Goal: Information Seeking & Learning: Learn about a topic

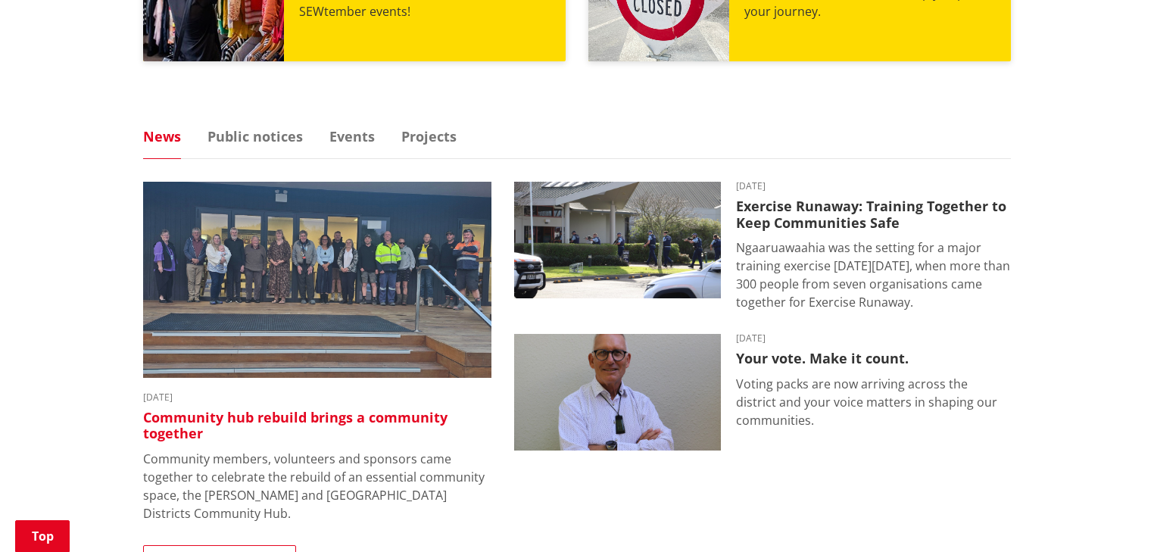
scroll to position [909, 0]
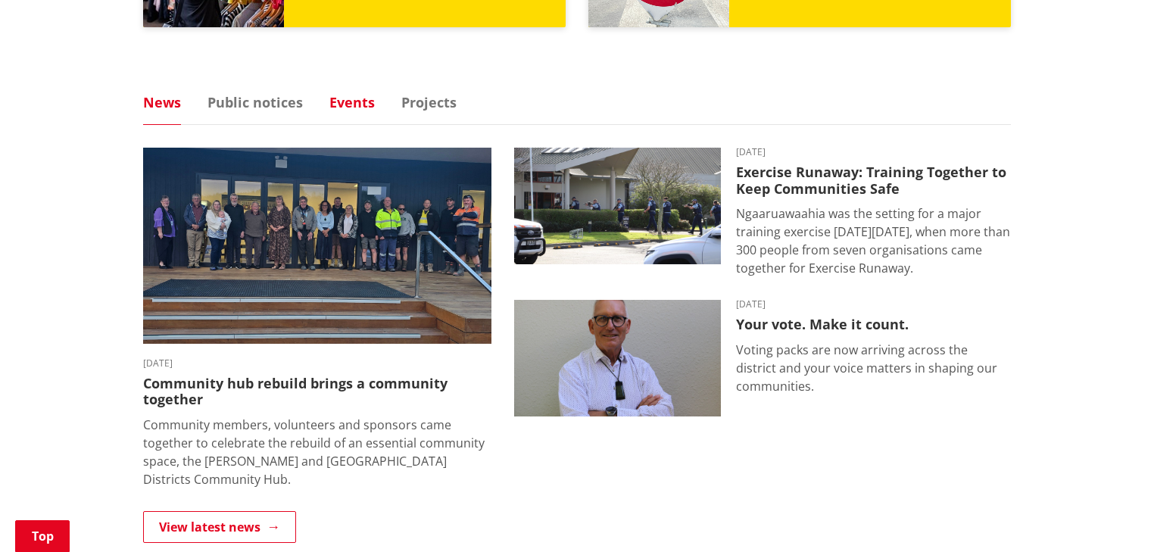
click at [351, 104] on link "Events" at bounding box center [351, 102] width 45 height 14
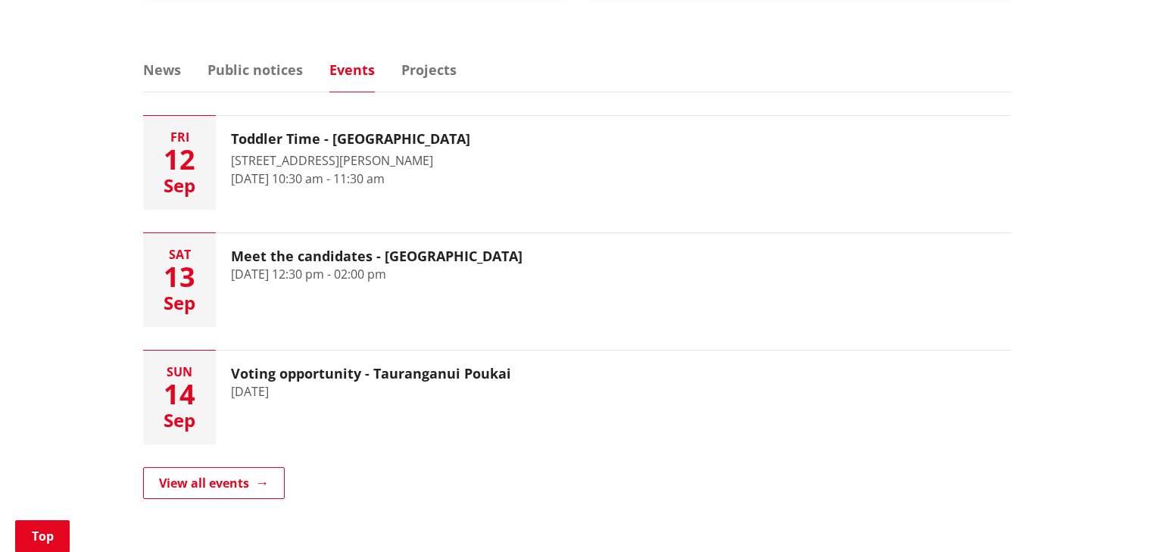
scroll to position [1030, 0]
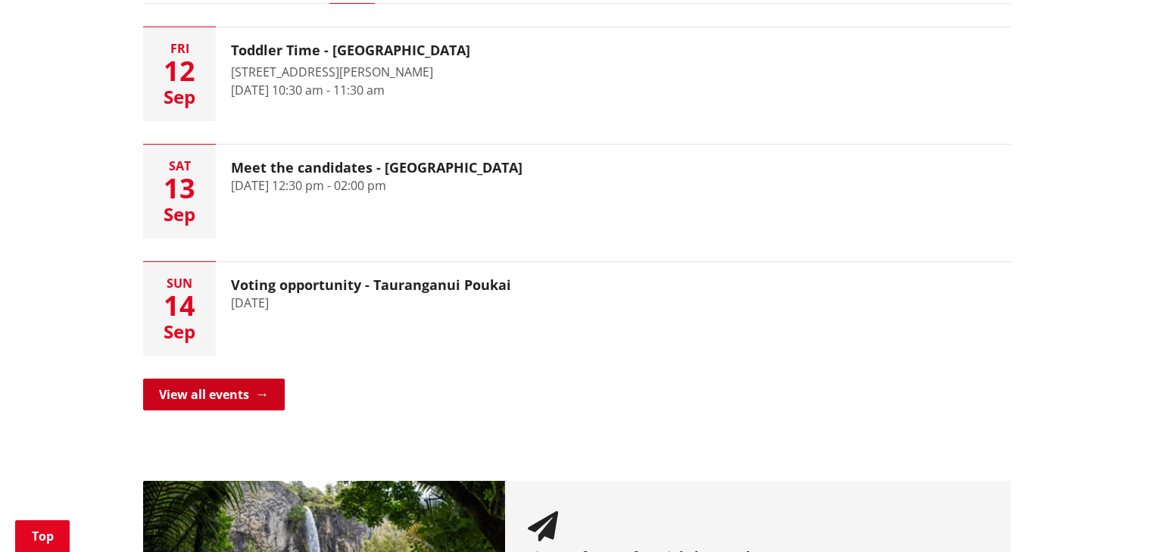
click at [214, 394] on link "View all events" at bounding box center [214, 395] width 142 height 32
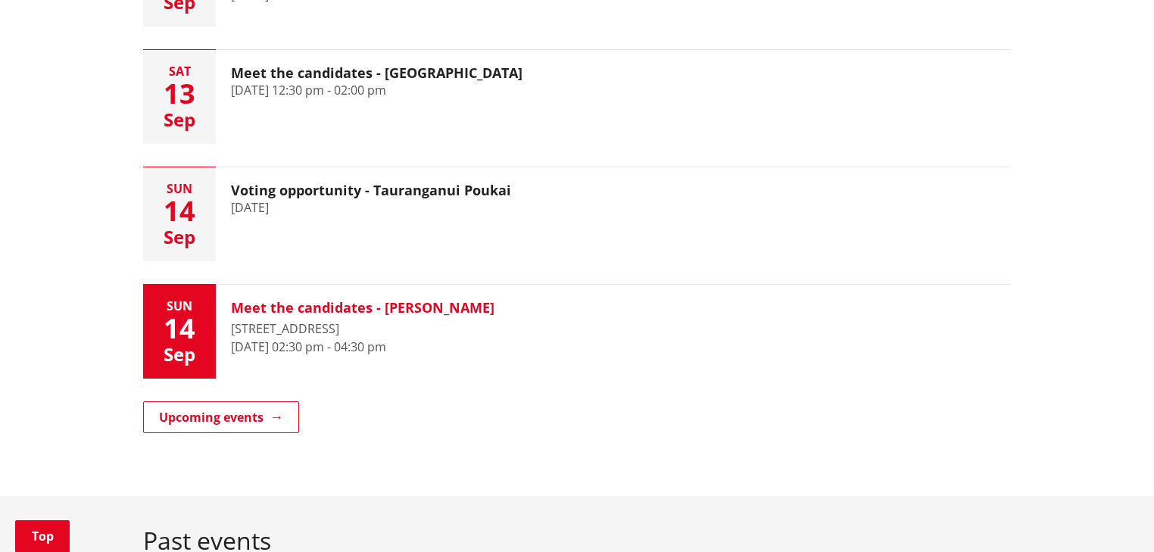
scroll to position [424, 0]
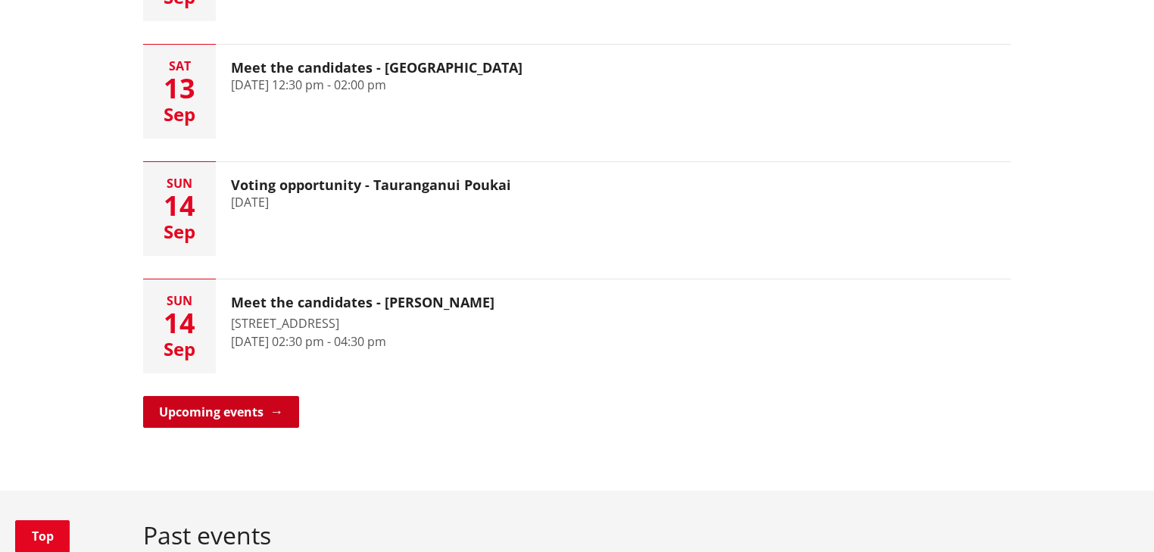
click at [204, 417] on link "Upcoming events" at bounding box center [221, 412] width 156 height 32
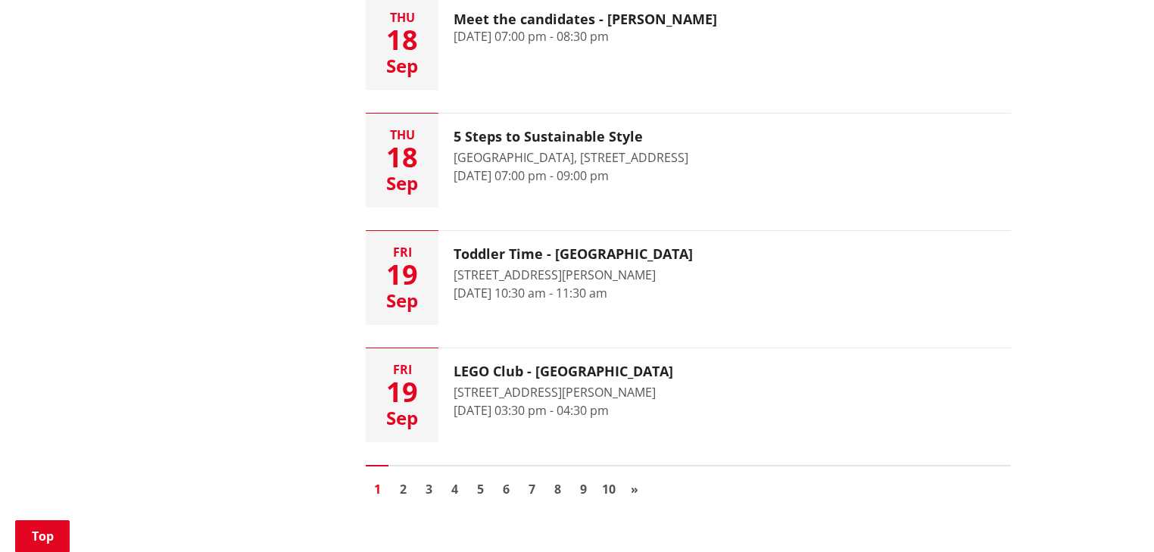
scroll to position [2302, 0]
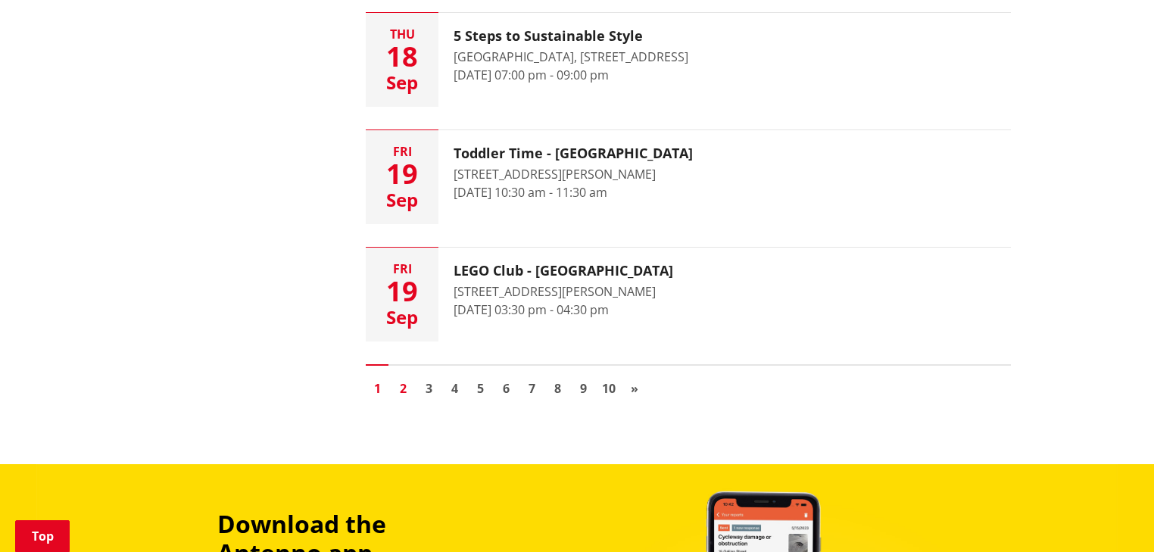
click at [401, 377] on link "2" at bounding box center [403, 388] width 23 height 23
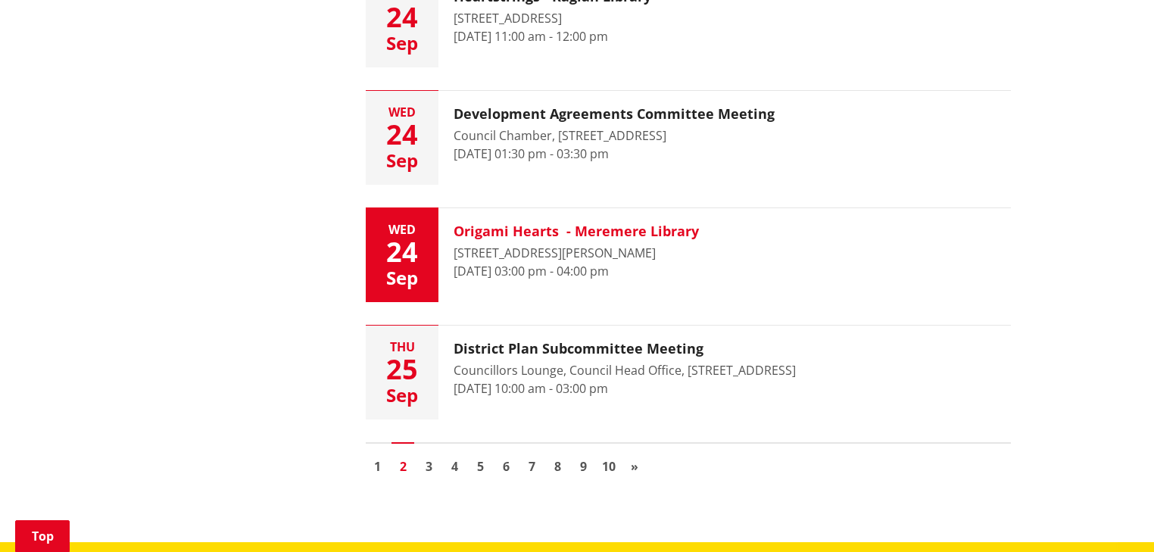
scroll to position [2302, 0]
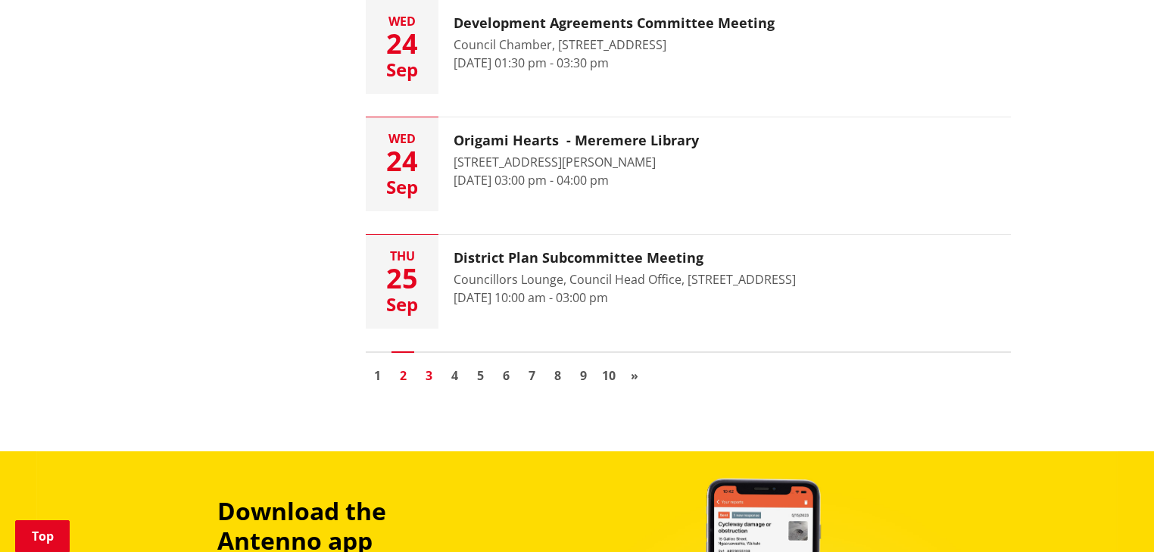
click at [425, 376] on link "3" at bounding box center [428, 375] width 23 height 23
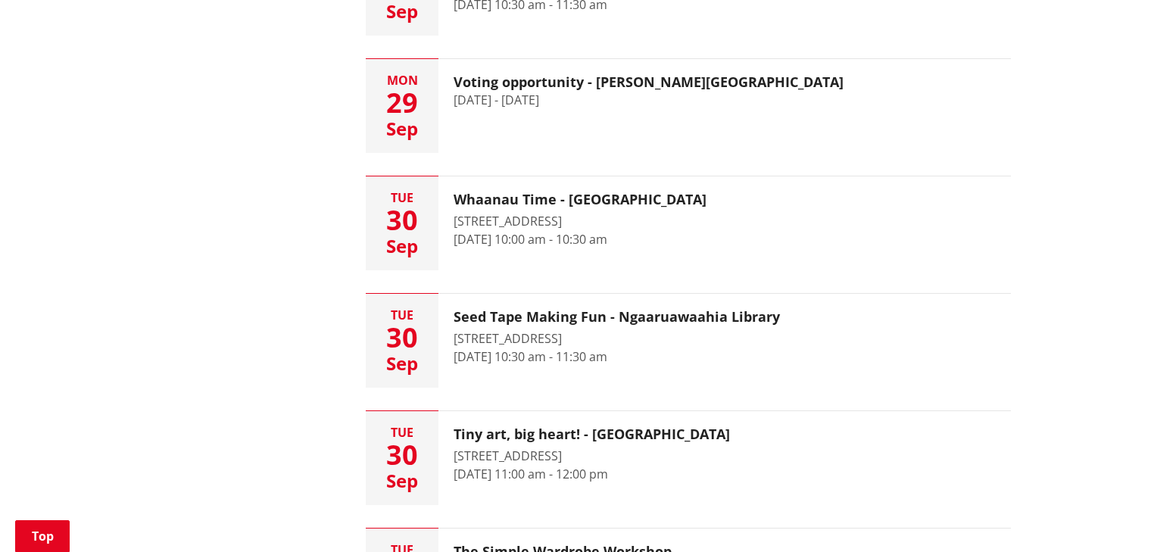
scroll to position [1575, 0]
